Goal: Transaction & Acquisition: Purchase product/service

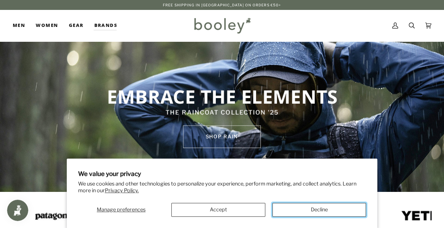
click at [294, 211] on button "Decline" at bounding box center [320, 210] width 94 height 14
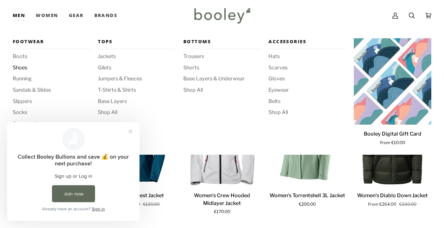
click at [18, 66] on span "Shoes" at bounding box center [52, 68] width 78 height 8
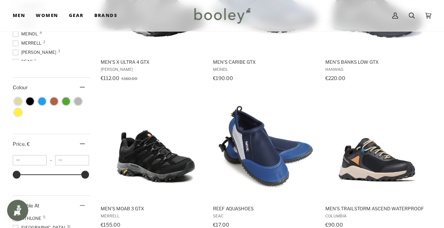
scroll to position [261, 0]
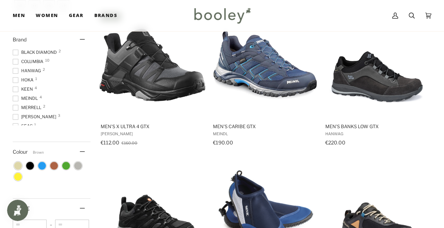
click at [54, 165] on span "Colour: Brown" at bounding box center [54, 166] width 8 height 8
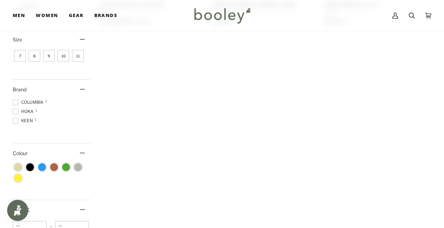
scroll to position [248, 0]
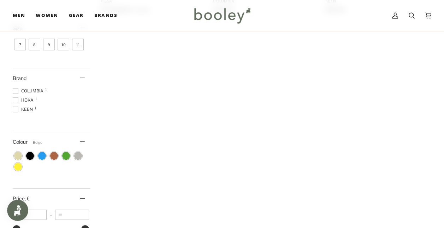
click at [21, 154] on span "Colour: Beige" at bounding box center [18, 156] width 8 height 8
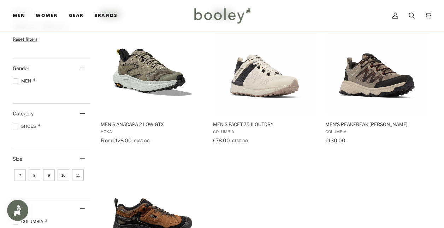
scroll to position [106, 0]
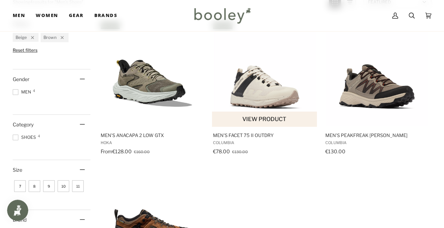
click at [271, 99] on img "Men's Facet 75 II Outdry" at bounding box center [265, 74] width 106 height 106
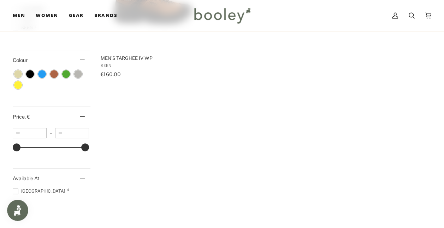
scroll to position [318, 0]
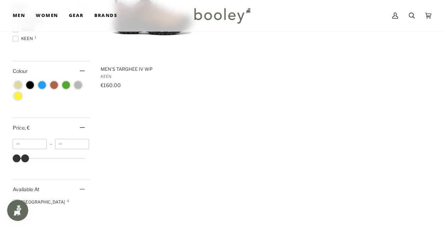
type input "**"
drag, startPoint x: 85, startPoint y: 157, endPoint x: 23, endPoint y: 157, distance: 61.9
click at [23, 157] on div at bounding box center [23, 158] width 8 height 8
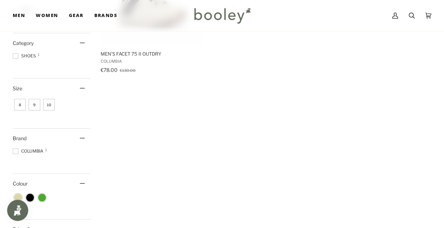
scroll to position [248, 0]
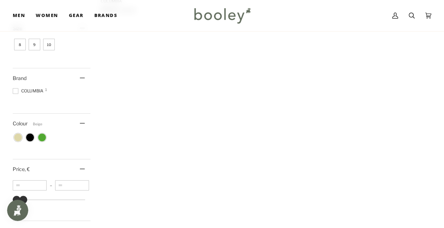
click at [17, 141] on span "Colour: Beige" at bounding box center [18, 137] width 8 height 8
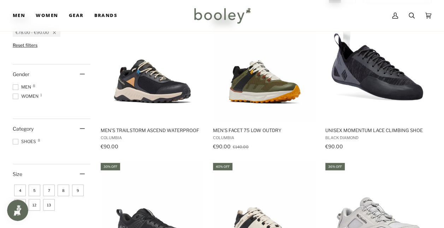
scroll to position [71, 0]
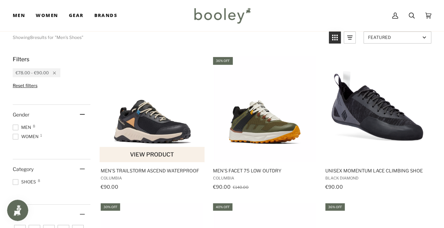
click at [163, 173] on span "Men's Trailstorm Ascend Waterproof" at bounding box center [153, 170] width 104 height 6
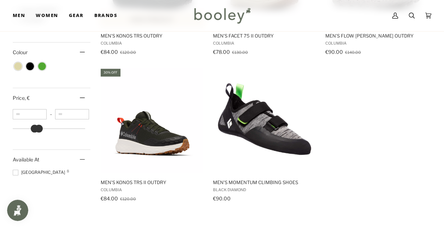
scroll to position [354, 0]
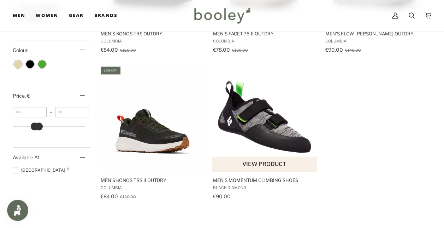
click at [253, 181] on span "Men's Momentum Climbing Shoes" at bounding box center [265, 180] width 104 height 6
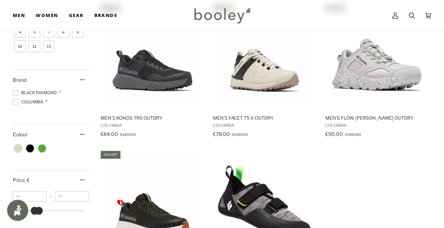
scroll to position [141, 0]
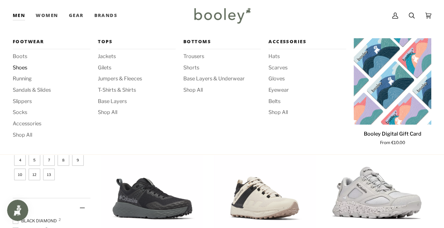
click at [21, 69] on span "Shoes" at bounding box center [52, 68] width 78 height 8
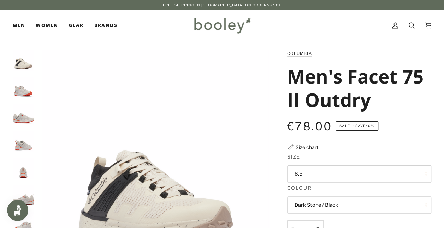
click at [18, 80] on img "Columbia Men's Facet 75 II Outdry Moonstone / Red Quartz - Booley Galway" at bounding box center [23, 87] width 21 height 21
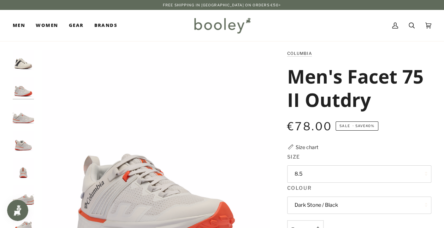
click at [27, 67] on img "Columbia Men's Facet 75 II Outdry Dark Stone / Black - Booley Galway" at bounding box center [23, 60] width 21 height 21
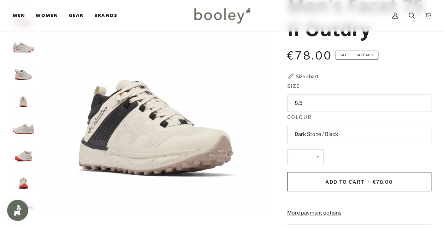
click at [344, 134] on button "Dark Stone / Black" at bounding box center [359, 134] width 144 height 17
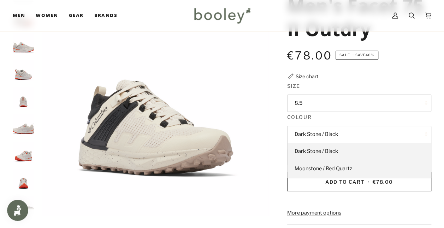
click at [342, 168] on span "Moonstone / Red Quartz" at bounding box center [324, 168] width 58 height 6
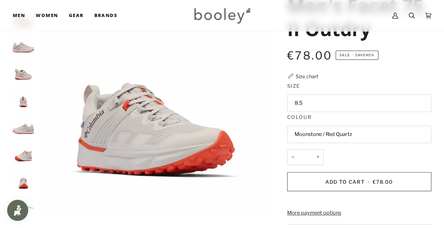
click at [341, 135] on button "Moonstone / Red Quartz" at bounding box center [359, 134] width 144 height 17
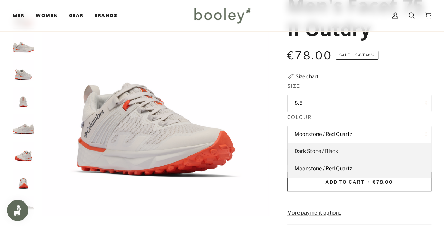
click at [338, 149] on link "Dark Stone / Black" at bounding box center [360, 152] width 144 height 18
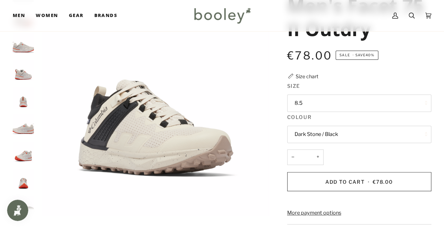
click at [24, 104] on img "Columbia Men's Facet 75 II Outdry Moonstone / Red Quartz - Booley Galway" at bounding box center [23, 97] width 21 height 21
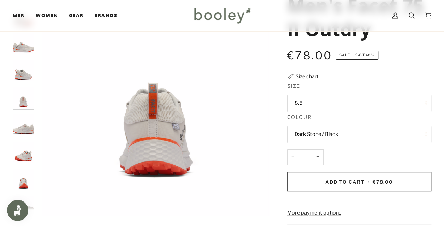
click at [25, 133] on img "Columbia Men's Facet 75 II Outdry Moonstone / Red Quartz - Booley Galway" at bounding box center [23, 124] width 21 height 21
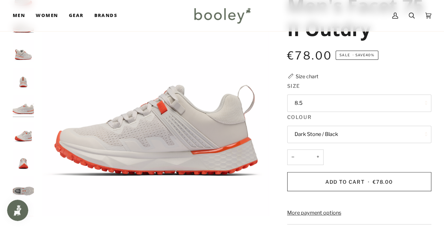
scroll to position [26, 0]
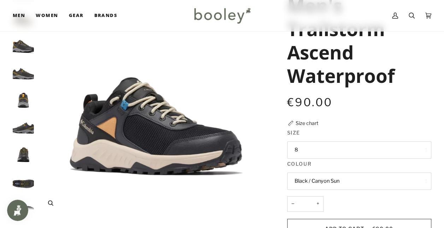
scroll to position [35, 0]
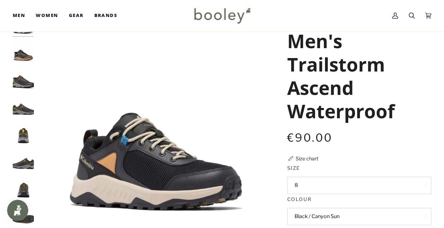
click at [28, 81] on img "Columbia Men's Trailstorm Ascend Waterproof Shark / Raw Honey - Booley Galway" at bounding box center [23, 78] width 21 height 21
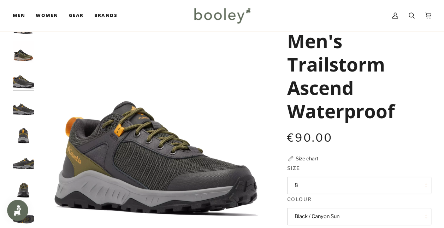
click at [26, 58] on img "Columbia Men's Trailstorm Ascend Waterproof Nori / Mud - Booley Galway" at bounding box center [23, 51] width 21 height 21
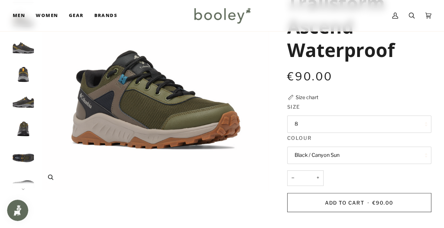
scroll to position [141, 0]
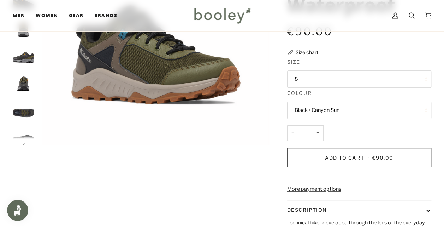
click at [318, 113] on button "Black / Canyon Sun" at bounding box center [359, 109] width 144 height 17
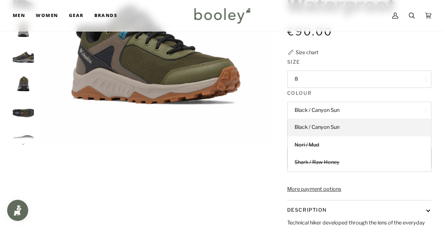
click at [318, 110] on button "Black / Canyon Sun" at bounding box center [359, 109] width 144 height 17
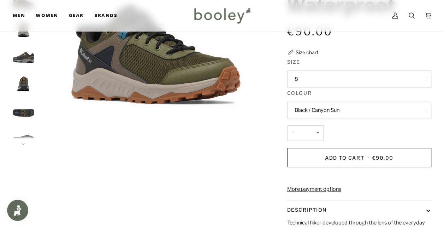
click at [324, 112] on button "Black / Canyon Sun" at bounding box center [359, 109] width 144 height 17
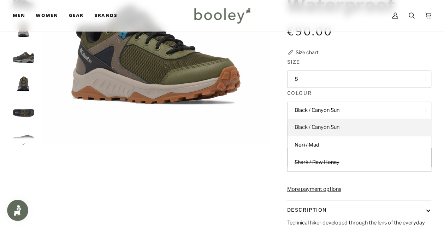
click at [320, 130] on link "Black / Canyon Sun" at bounding box center [360, 127] width 144 height 18
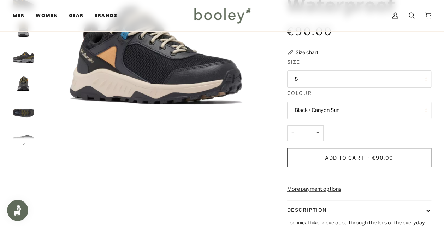
click at [318, 113] on button "Black / Canyon Sun" at bounding box center [359, 109] width 144 height 17
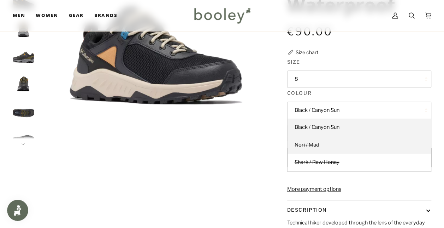
click at [314, 141] on span "Nori / Mud" at bounding box center [307, 144] width 25 height 6
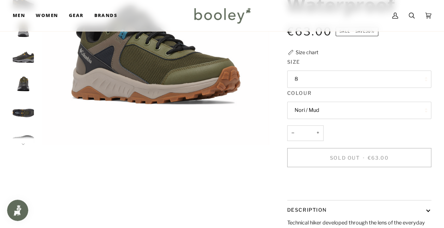
click at [323, 108] on button "Nori / Mud" at bounding box center [359, 109] width 144 height 17
click at [264, 138] on div "Zoom" at bounding box center [156, 132] width 223 height 12
click at [299, 77] on button "8" at bounding box center [359, 78] width 144 height 17
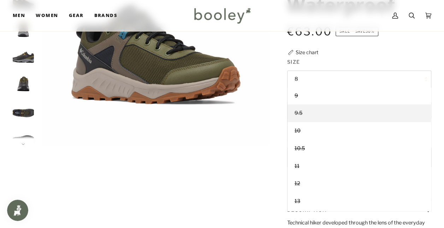
scroll to position [87, 0]
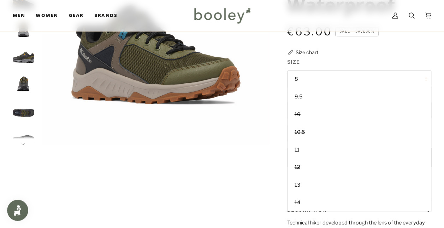
click at [262, 160] on div "Zoom" at bounding box center [222, 117] width 419 height 419
click at [28, 115] on img "Columbia Men's Trailstorm Ascend Waterproof Shark / Raw Honey - Booley Galway" at bounding box center [23, 108] width 21 height 21
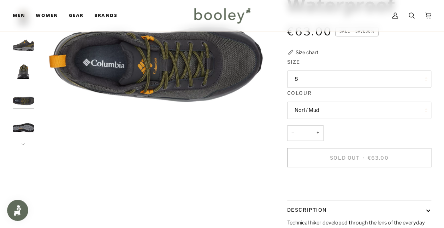
scroll to position [30, 0]
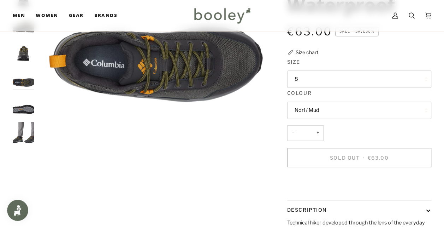
click at [19, 122] on img "Columbia Men's Trailstorm Ascend Waterproof Shark / Raw Honey - Booley Galway" at bounding box center [23, 132] width 21 height 21
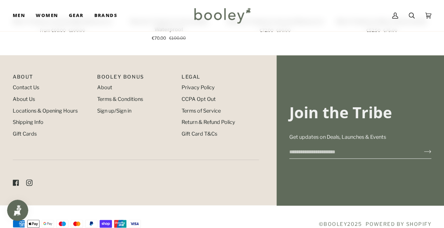
scroll to position [640, 0]
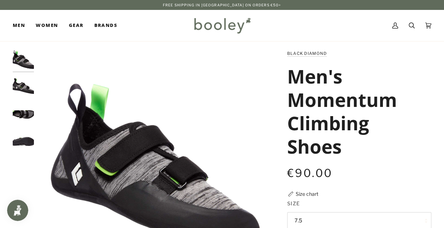
click at [18, 92] on img "Black Diamond Men's Momentum Climbing Shoes Black / Anthracite - Booley Galway" at bounding box center [23, 87] width 21 height 21
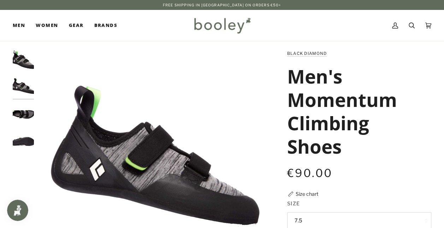
click at [24, 128] on div at bounding box center [25, 104] width 25 height 109
click at [27, 119] on img "Black Diamond Men's Momentum Climbing Shoes Black / Anthracite - Booley Galway" at bounding box center [23, 114] width 21 height 21
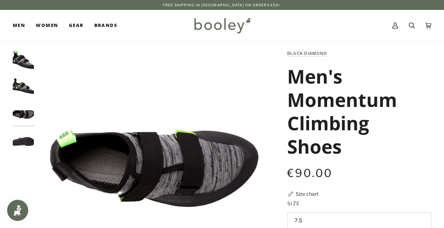
click at [25, 139] on img "Black Diamond Men's Momentum Climbing Shoes Black / Anthracite - Booley Galway" at bounding box center [23, 141] width 21 height 21
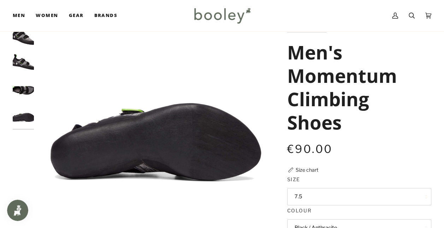
scroll to position [35, 0]
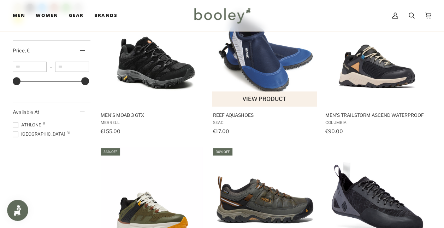
scroll to position [389, 0]
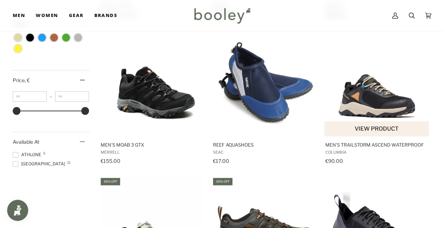
click at [370, 145] on span "Men's Trailstorm Ascend Waterproof" at bounding box center [378, 144] width 104 height 6
click at [14, 161] on span at bounding box center [16, 164] width 6 height 6
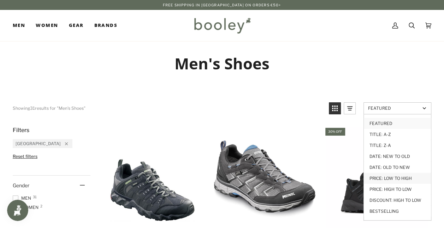
click at [390, 175] on link "Price: Low to High" at bounding box center [397, 178] width 67 height 11
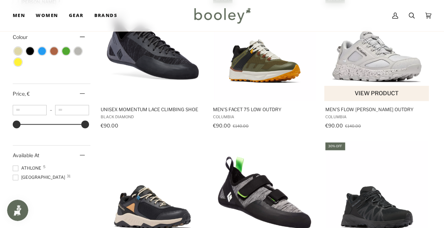
scroll to position [424, 0]
click at [343, 109] on span "Men's Flow [PERSON_NAME] OutDry" at bounding box center [378, 109] width 104 height 6
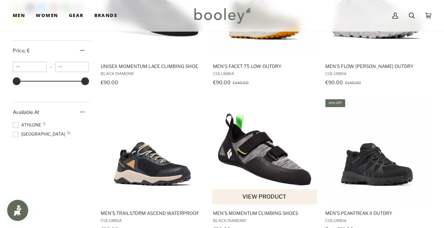
scroll to position [495, 0]
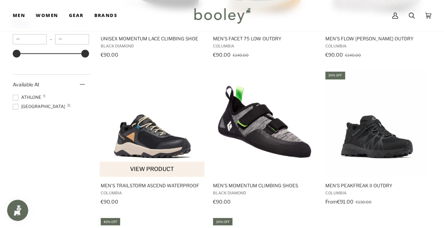
click at [164, 151] on img "Men's Trailstorm Ascend Waterproof" at bounding box center [153, 123] width 106 height 106
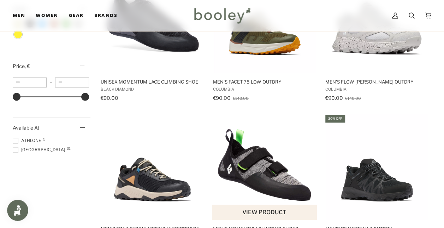
scroll to position [389, 0]
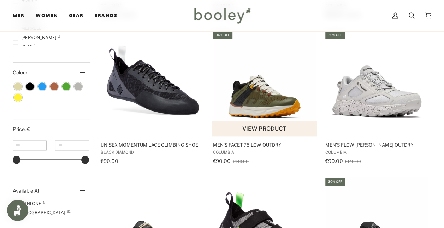
click at [251, 95] on img "Men's Facet 75 Low OutDry" at bounding box center [265, 83] width 106 height 106
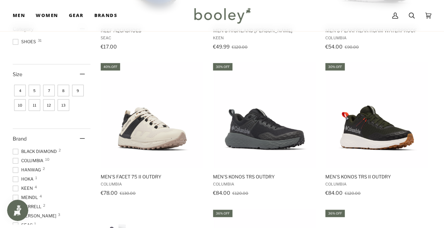
scroll to position [283, 0]
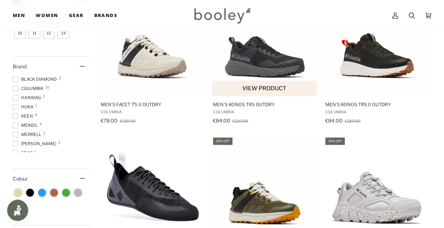
click at [267, 100] on span "Men's Konos TRS OutDry Columbia €84.00 €120.00 View product" at bounding box center [265, 111] width 106 height 30
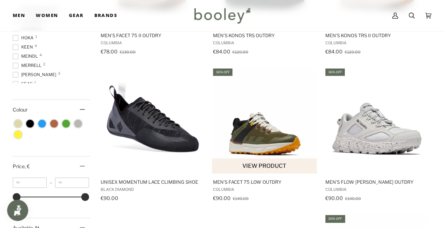
scroll to position [354, 0]
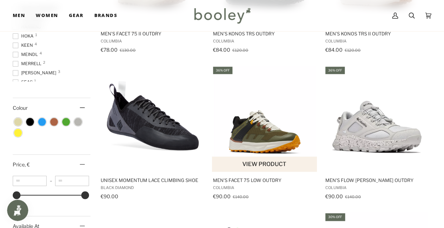
click at [258, 136] on img "Men's Facet 75 Low OutDry" at bounding box center [265, 119] width 106 height 106
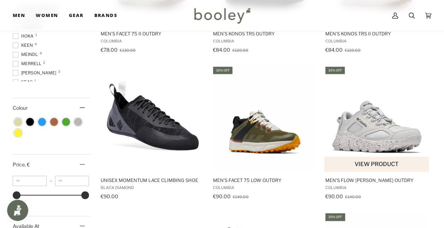
scroll to position [283, 0]
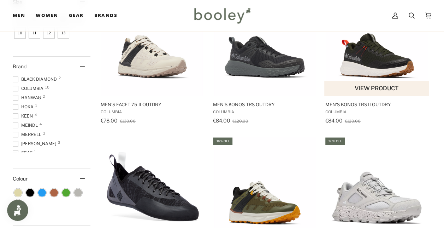
click at [351, 98] on span "Men's Konos TRS II OutDry Columbia €84.00 €120.00 View product" at bounding box center [378, 111] width 106 height 30
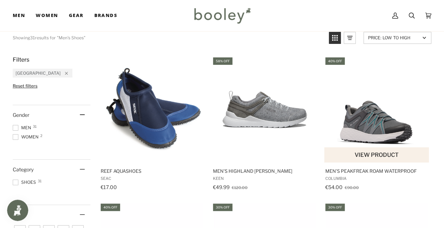
scroll to position [35, 0]
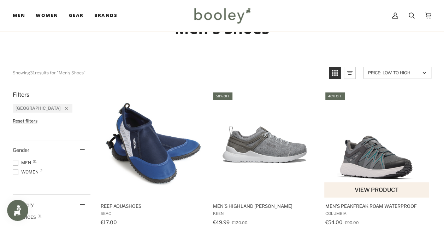
click at [379, 158] on img "Men's Peakfreak Roam Waterproof" at bounding box center [378, 144] width 106 height 106
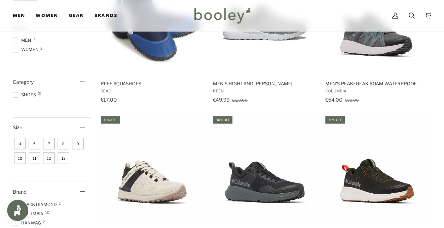
scroll to position [141, 0]
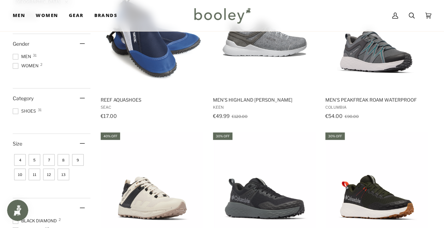
click at [15, 57] on span at bounding box center [16, 57] width 6 height 6
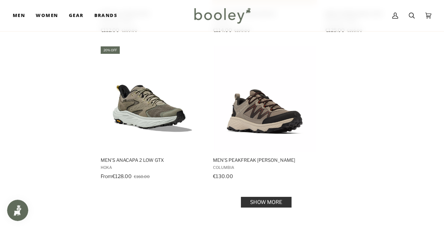
scroll to position [990, 0]
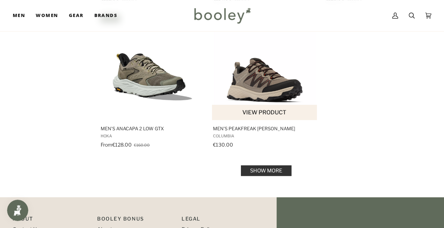
click at [248, 128] on span "Men's Peakfreak Rush Outdry" at bounding box center [265, 128] width 104 height 6
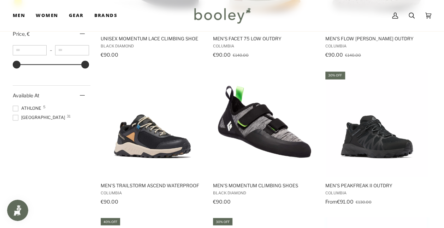
scroll to position [495, 0]
click at [165, 185] on span "Men's Trailstorm Ascend Waterproof" at bounding box center [153, 185] width 104 height 6
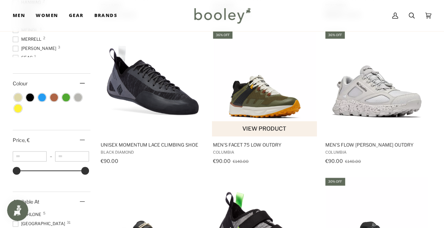
drag, startPoint x: 271, startPoint y: 149, endPoint x: 261, endPoint y: 146, distance: 9.8
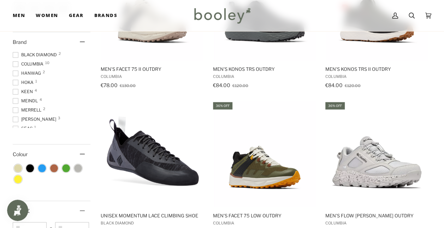
drag, startPoint x: 73, startPoint y: 148, endPoint x: 64, endPoint y: 142, distance: 10.2
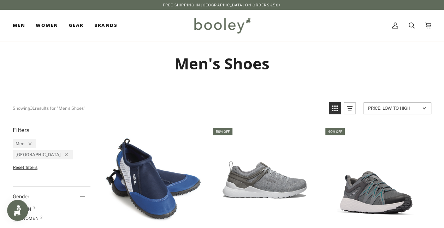
drag, startPoint x: 35, startPoint y: 130, endPoint x: 34, endPoint y: 117, distance: 13.2
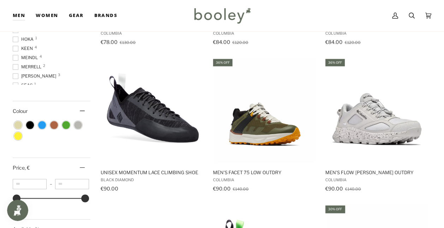
scroll to position [379, 0]
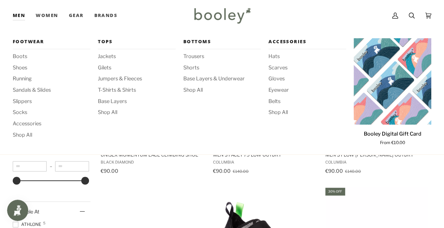
click at [13, 22] on link "Men" at bounding box center [22, 15] width 18 height 31
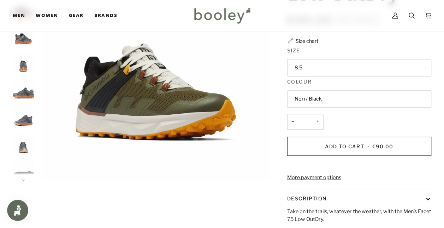
click at [344, 103] on button "Nori / Black" at bounding box center [359, 98] width 144 height 17
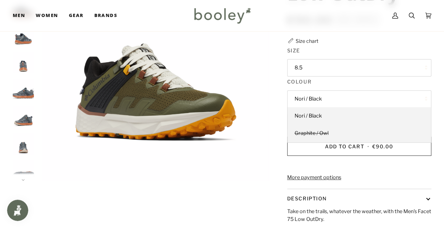
click at [325, 137] on link "Graphite / Owl" at bounding box center [360, 133] width 144 height 18
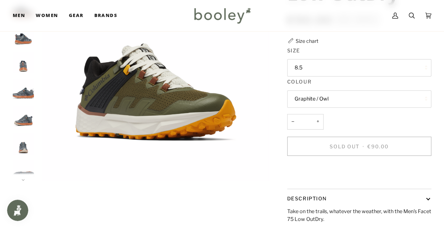
click at [329, 98] on button "Graphite / Owl" at bounding box center [359, 98] width 144 height 17
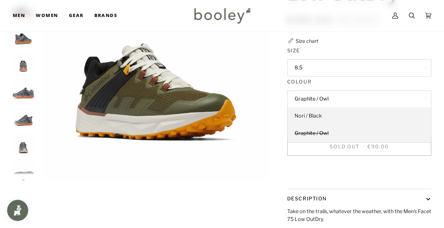
click at [325, 115] on link "Nori / Black" at bounding box center [360, 116] width 144 height 18
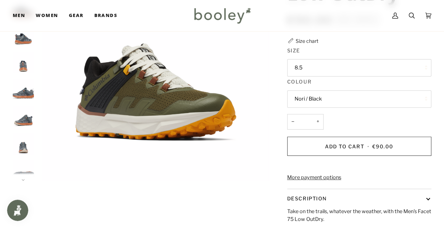
click at [331, 100] on button "Nori / Black" at bounding box center [359, 98] width 144 height 17
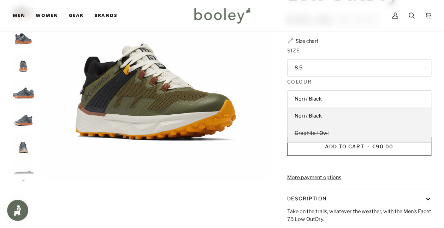
click at [322, 130] on span "Graphite / Owl" at bounding box center [312, 133] width 34 height 6
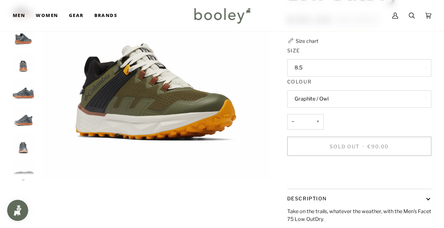
click at [332, 94] on button "Graphite / Owl" at bounding box center [359, 98] width 144 height 17
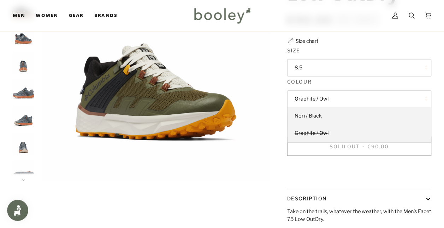
click at [333, 114] on link "Nori / Black" at bounding box center [360, 116] width 144 height 18
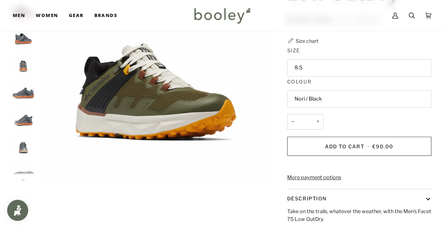
click at [29, 69] on img "Columbia Men's Facet 75 Low OutDry Graphite / Owl - Booley Galway" at bounding box center [23, 62] width 21 height 21
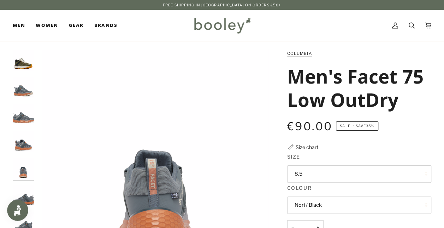
click at [27, 69] on img "Columbia Men's Facet 75 Low OutDry Nori / Black - Booley Galway" at bounding box center [23, 60] width 21 height 21
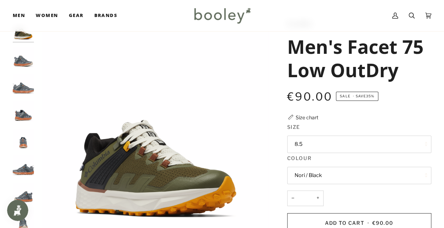
scroll to position [71, 0]
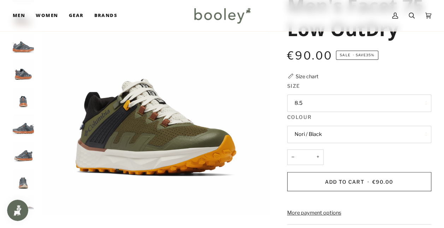
click at [24, 51] on img "Columbia Men's Facet 75 Low OutDry Graphite / Owl - Booley Galway" at bounding box center [23, 43] width 21 height 21
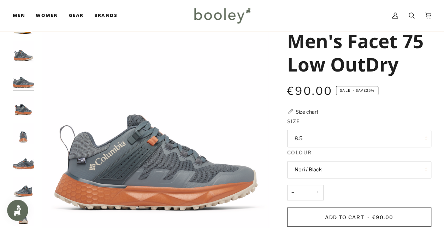
scroll to position [0, 0]
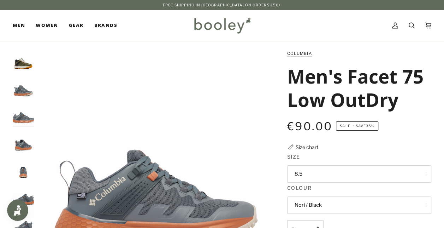
click at [19, 62] on img "Columbia Men's Facet 75 Low OutDry Nori / Black - Booley Galway" at bounding box center [23, 60] width 21 height 21
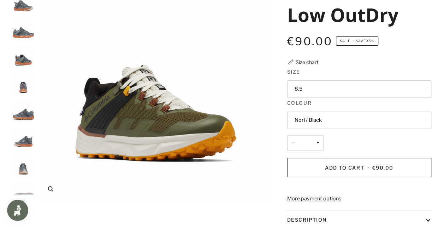
scroll to position [106, 0]
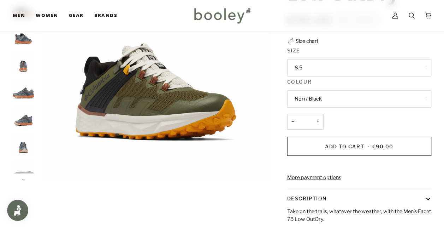
click at [331, 69] on button "8.5" at bounding box center [359, 67] width 144 height 17
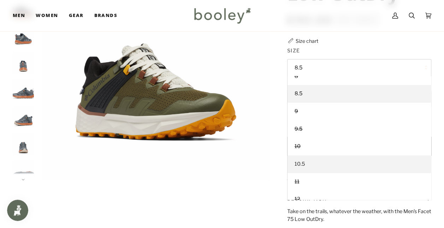
scroll to position [35, 0]
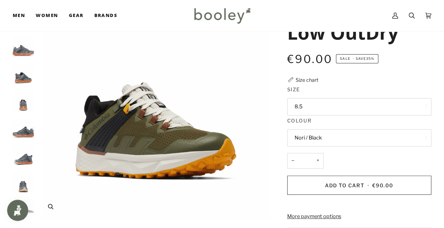
scroll to position [71, 0]
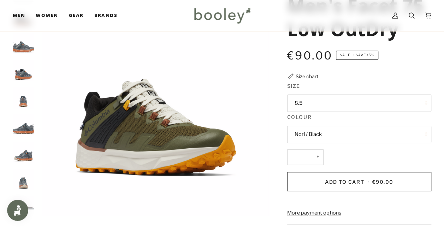
click at [21, 121] on img "Columbia Men's Facet 75 Low OutDry Graphite / Owl - Booley Galway" at bounding box center [23, 124] width 21 height 21
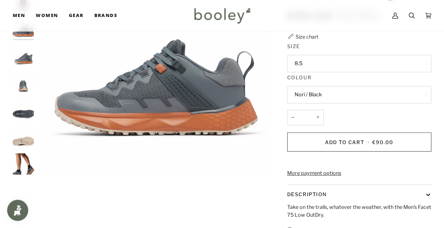
scroll to position [141, 0]
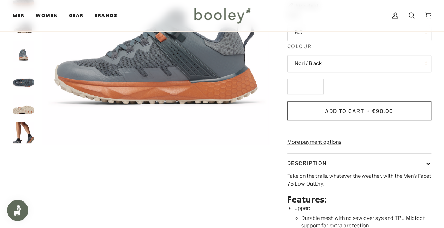
click at [21, 107] on img "Columbia Men's Facet 75 Low OutDry Graphite / Owl - Booley Galway" at bounding box center [23, 105] width 21 height 21
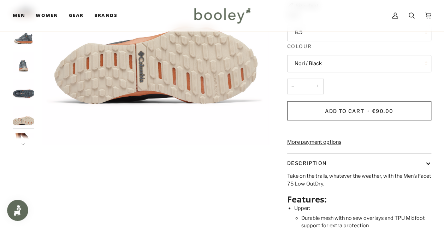
scroll to position [57, 0]
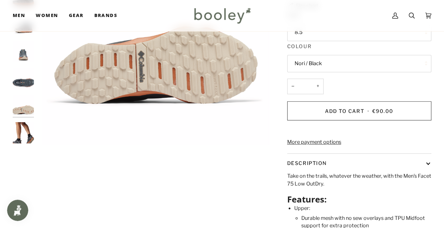
click at [23, 123] on img "Columbia Men's Facet 75 Low OutDry Graphite / Owl - Booley Galway" at bounding box center [23, 132] width 21 height 21
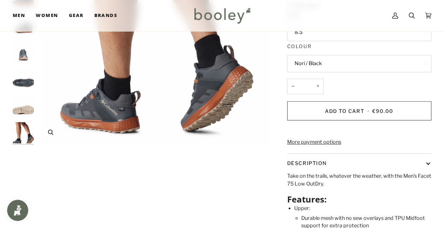
drag, startPoint x: 84, startPoint y: 124, endPoint x: 116, endPoint y: 117, distance: 32.8
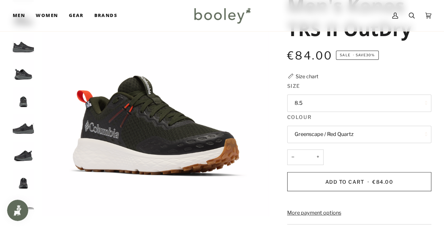
click at [17, 73] on img "Columbia Men's Konos TRS II OutDry Black / Grill - Booley Galway" at bounding box center [23, 70] width 21 height 21
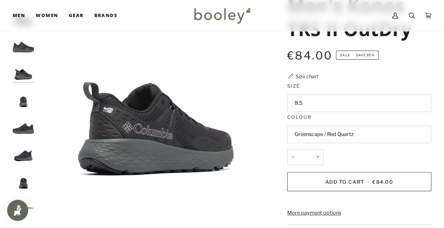
click at [18, 103] on img "Columbia Men's Konos TRS II OutDry Black / Grill - Booley Galway" at bounding box center [23, 97] width 21 height 21
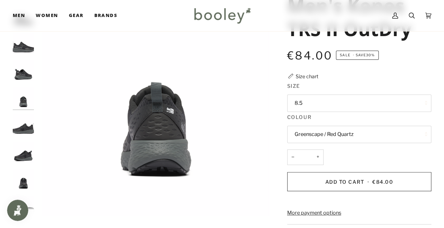
click at [18, 128] on img "Columbia Men's Konos TRS II OutDry Black / Grill - Booley Galway" at bounding box center [23, 124] width 21 height 21
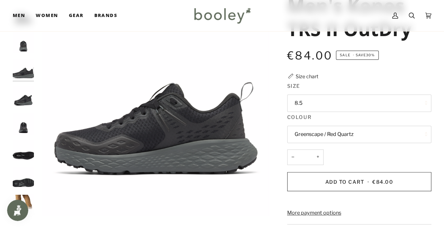
scroll to position [57, 0]
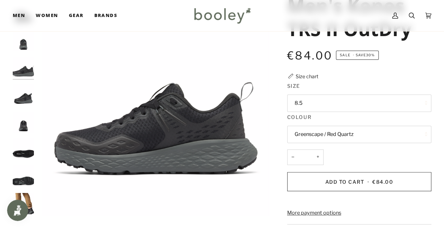
click at [32, 198] on img "Columbia Men's Konos TRS II OutDry Black / Grill - Booley Galway" at bounding box center [23, 203] width 21 height 21
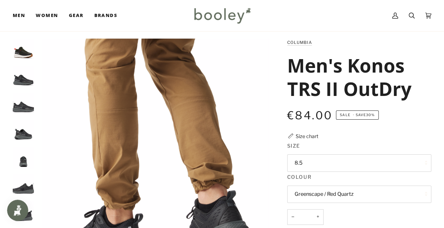
scroll to position [0, 0]
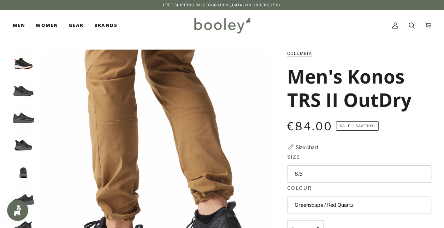
click at [24, 67] on img "Columbia Men's Konos TRS II OutDry Greenscape / Red Quartz - Booley Galway" at bounding box center [23, 60] width 21 height 21
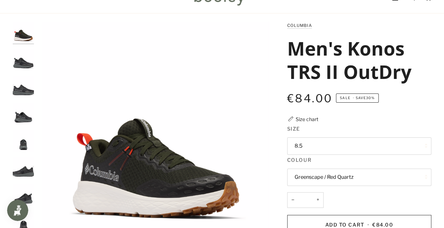
scroll to position [71, 0]
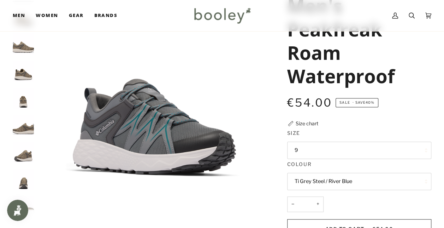
scroll to position [71, 0]
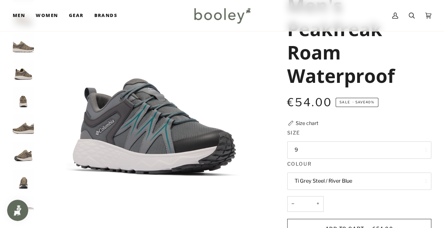
click at [340, 176] on button "Ti Grey Steel / River Blue" at bounding box center [359, 180] width 144 height 17
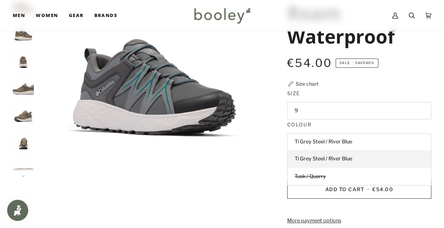
scroll to position [141, 0]
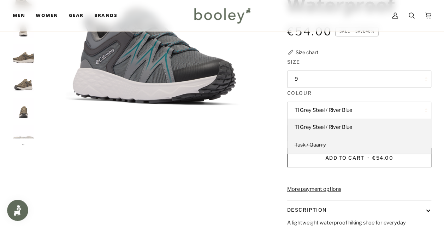
click at [321, 142] on span "Tusk / Quarry" at bounding box center [310, 144] width 31 height 6
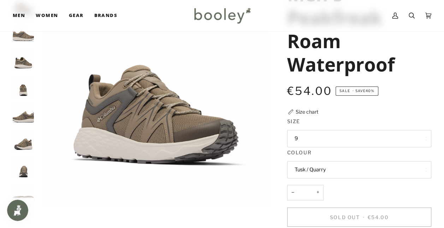
scroll to position [71, 0]
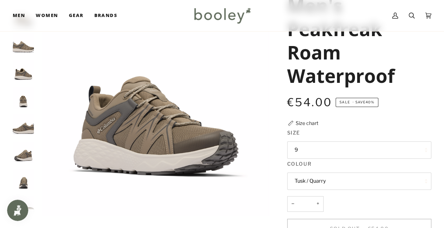
click at [345, 179] on button "Tusk / Quarry" at bounding box center [359, 180] width 144 height 17
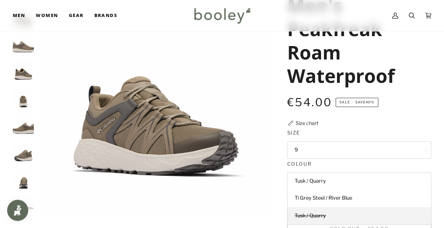
click at [338, 178] on button "Tusk / Quarry" at bounding box center [359, 180] width 144 height 17
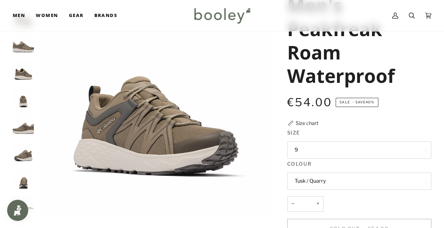
click at [334, 179] on button "Tusk / Quarry" at bounding box center [359, 180] width 144 height 17
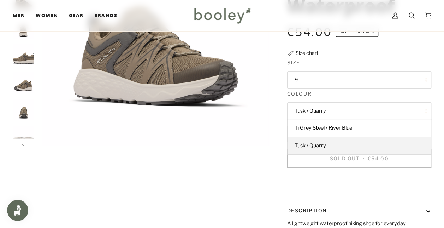
scroll to position [141, 0]
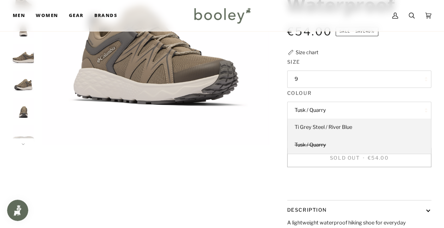
click at [322, 128] on span "Ti Grey Steel / River Blue" at bounding box center [324, 127] width 58 height 6
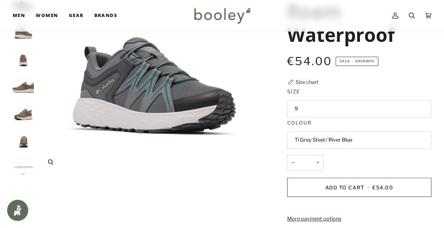
scroll to position [71, 0]
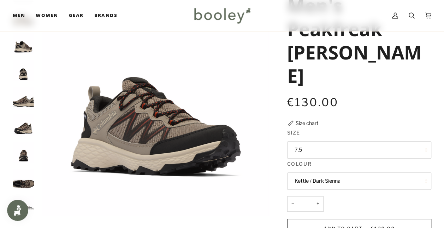
click at [341, 172] on button "Kettle / Dark Sienna" at bounding box center [359, 180] width 144 height 17
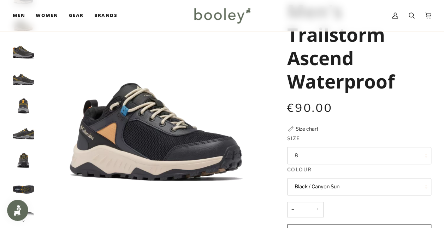
scroll to position [106, 0]
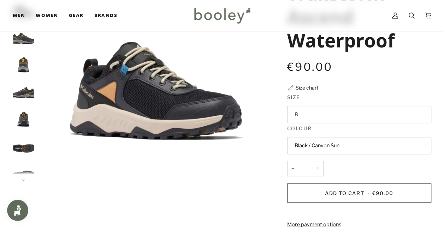
click at [342, 144] on button "Black / Canyon Sun" at bounding box center [359, 145] width 144 height 17
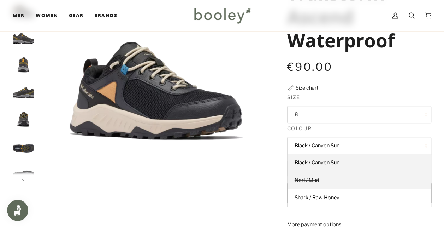
click at [317, 174] on link "Nori / Mud" at bounding box center [360, 181] width 144 height 18
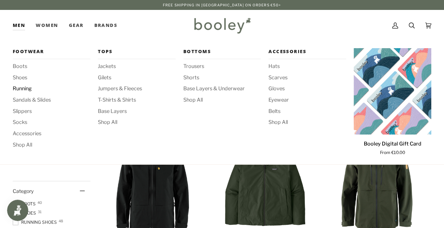
click at [21, 88] on span "Running" at bounding box center [52, 89] width 78 height 8
click at [19, 89] on span "Running" at bounding box center [52, 89] width 78 height 8
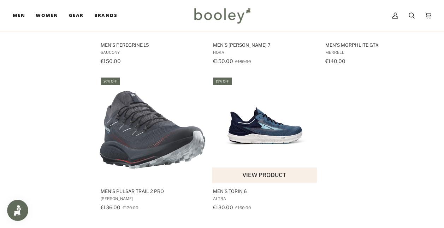
scroll to position [919, 0]
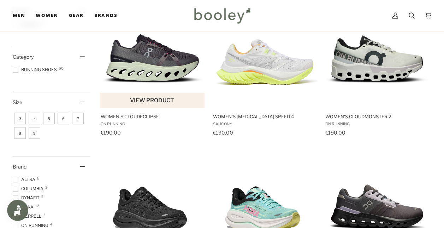
scroll to position [141, 0]
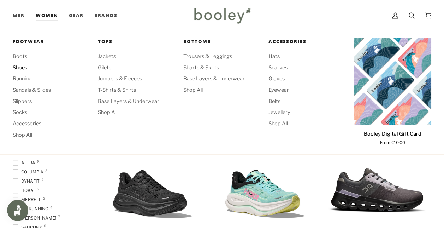
click at [23, 66] on span "Shoes" at bounding box center [52, 68] width 78 height 8
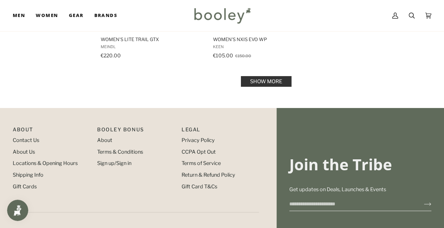
scroll to position [1096, 0]
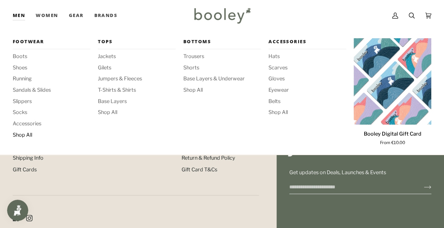
click at [28, 135] on span "Shop All" at bounding box center [52, 135] width 78 height 8
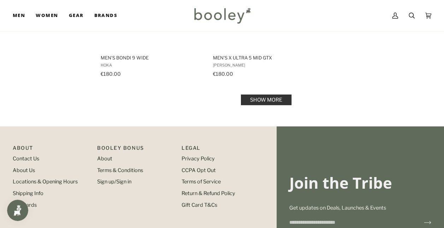
scroll to position [990, 0]
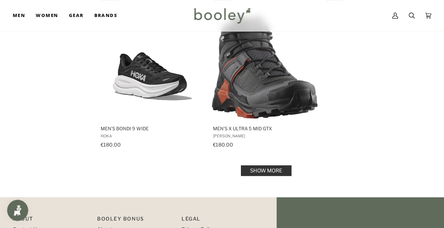
click at [255, 169] on link "Show more" at bounding box center [266, 170] width 51 height 11
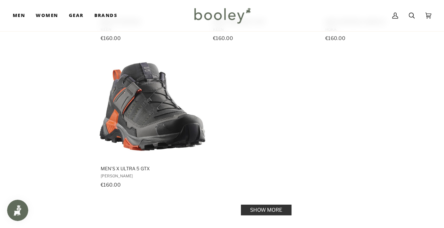
scroll to position [2086, 0]
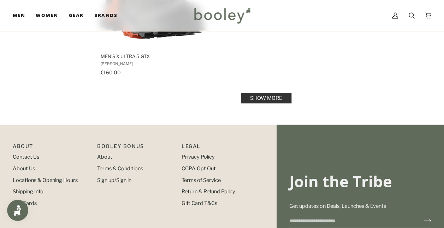
click at [250, 98] on link "Show more" at bounding box center [266, 98] width 51 height 11
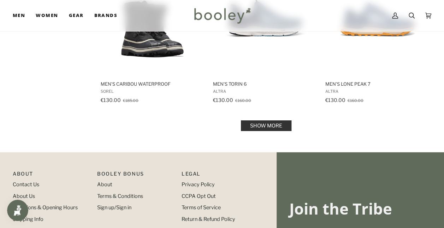
scroll to position [2935, 0]
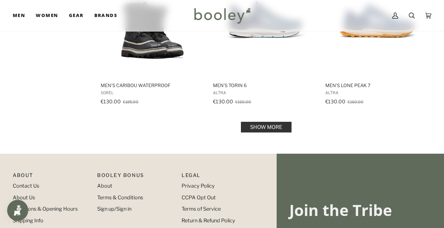
click at [270, 123] on link "Show more" at bounding box center [266, 127] width 51 height 11
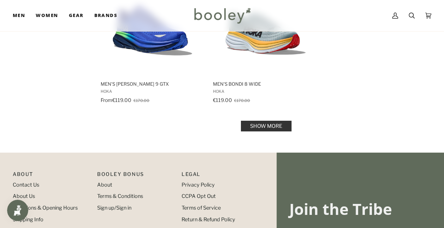
scroll to position [3961, 0]
click at [253, 120] on link "Show more" at bounding box center [266, 125] width 51 height 11
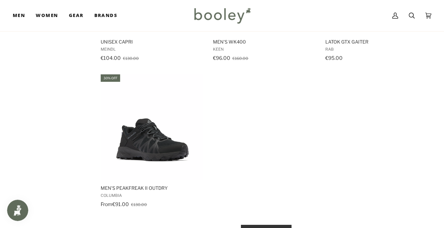
scroll to position [5021, 0]
